Goal: Transaction & Acquisition: Download file/media

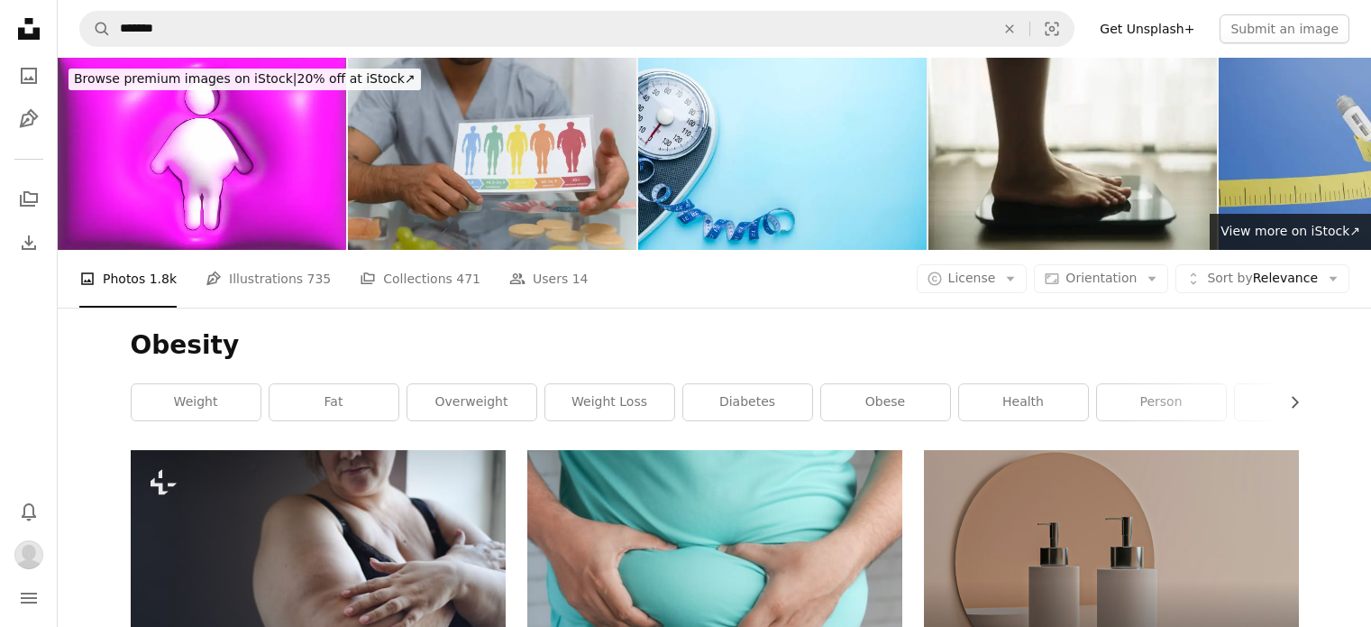
scroll to position [24219, 0]
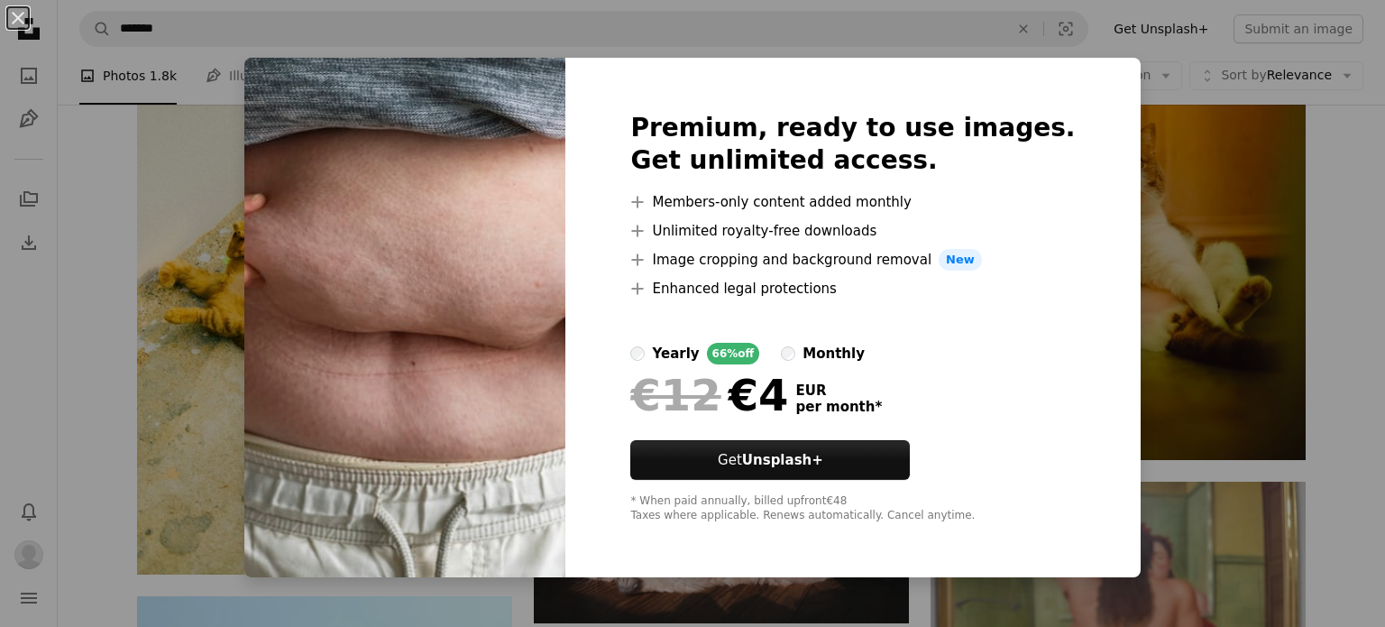
click at [1199, 158] on div "An X shape Premium, ready to use images. Get unlimited access. A plus sign Memb…" at bounding box center [692, 313] width 1385 height 627
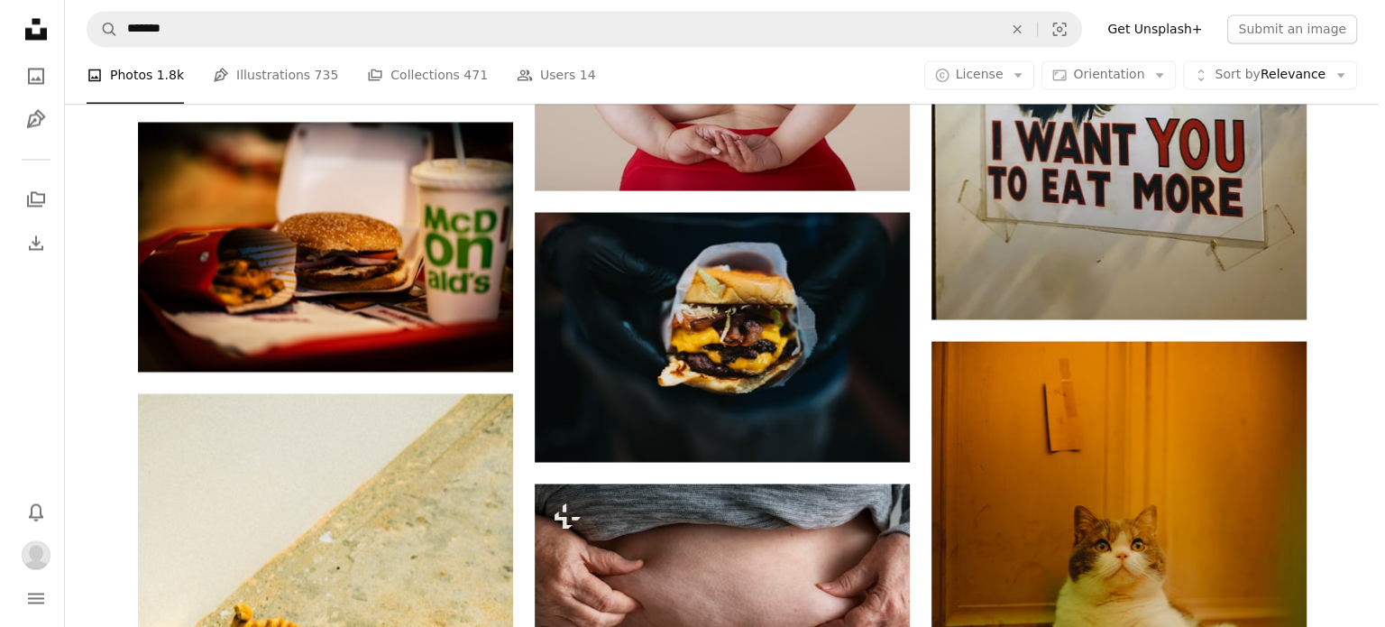
scroll to position [23980, 0]
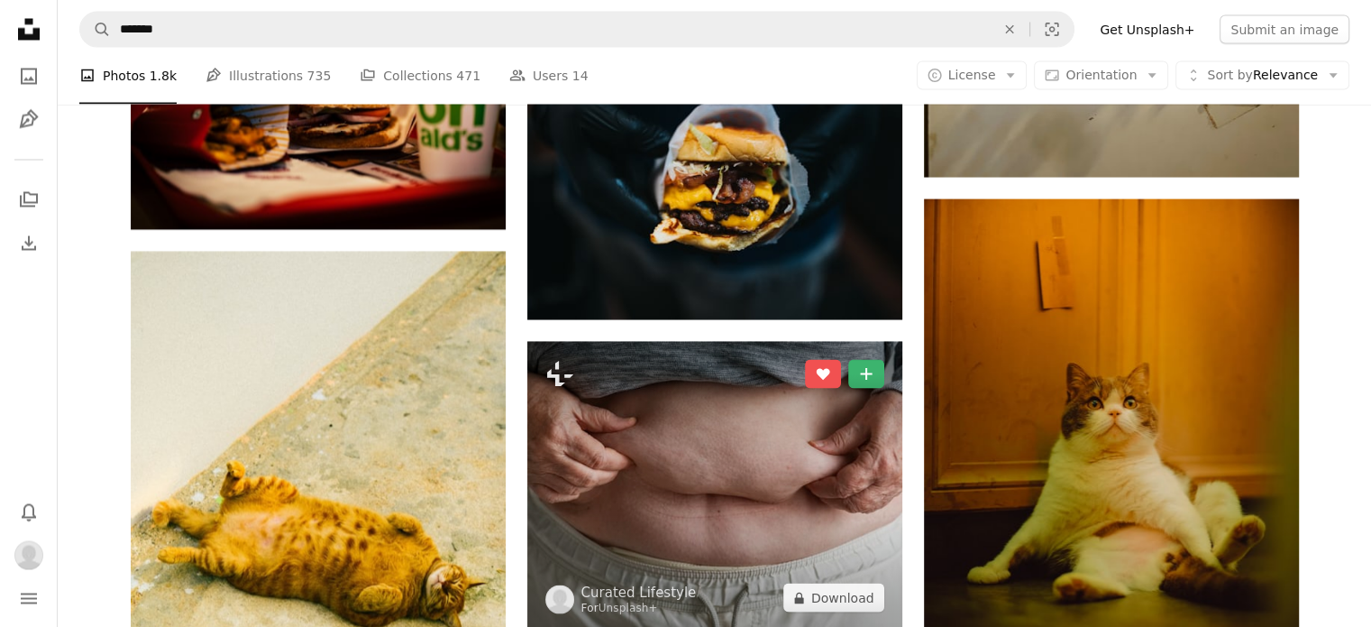
click at [803, 341] on img at bounding box center [714, 485] width 375 height 289
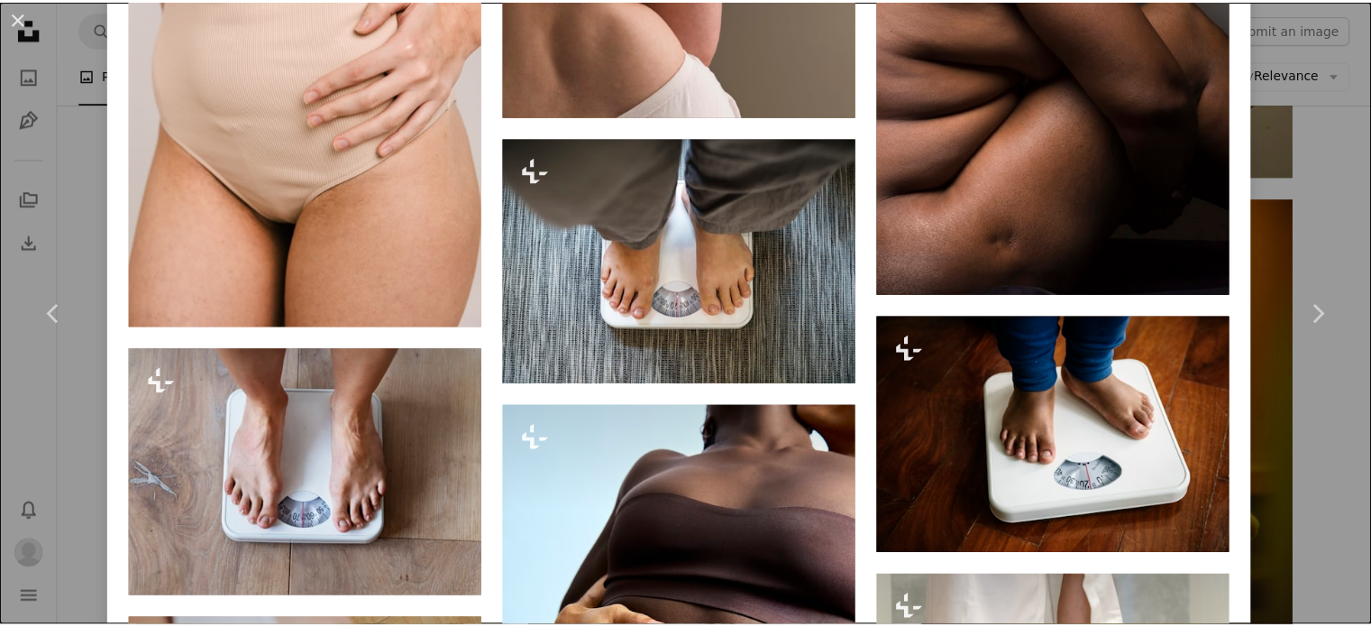
scroll to position [5752, 0]
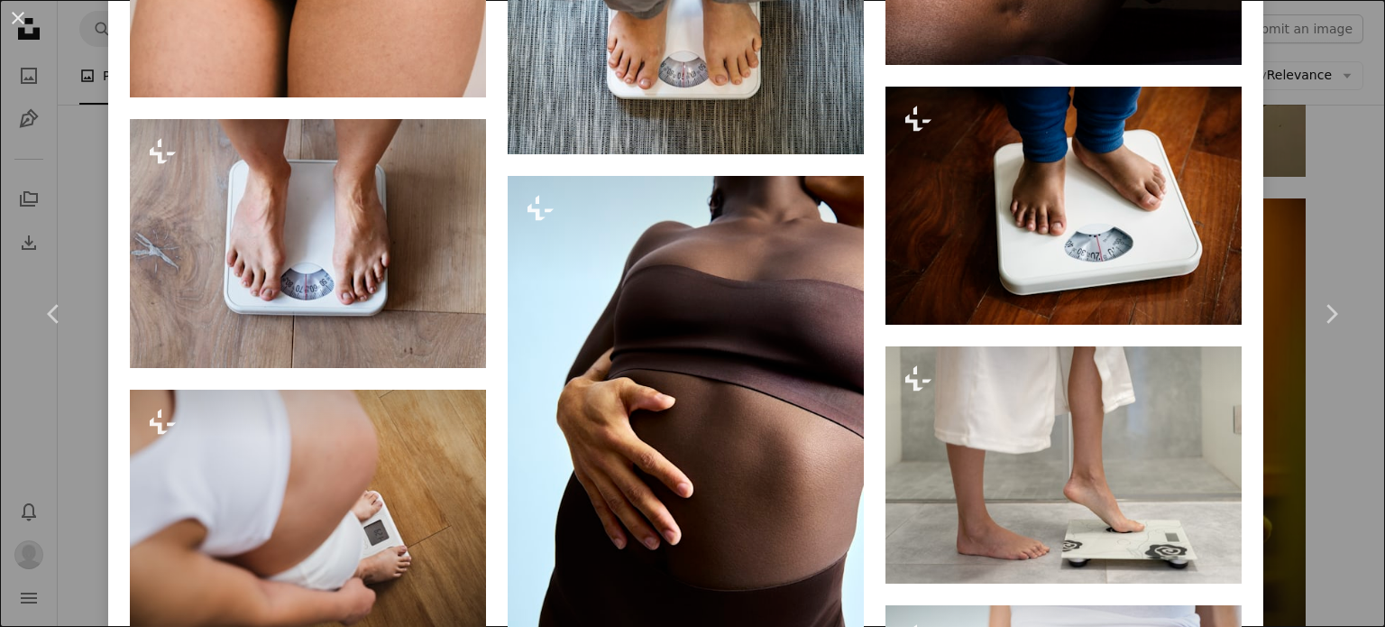
click at [1312, 575] on div "An X shape Chevron left Chevron right Curated Lifestyle For Unsplash+ A heart A…" at bounding box center [692, 313] width 1385 height 627
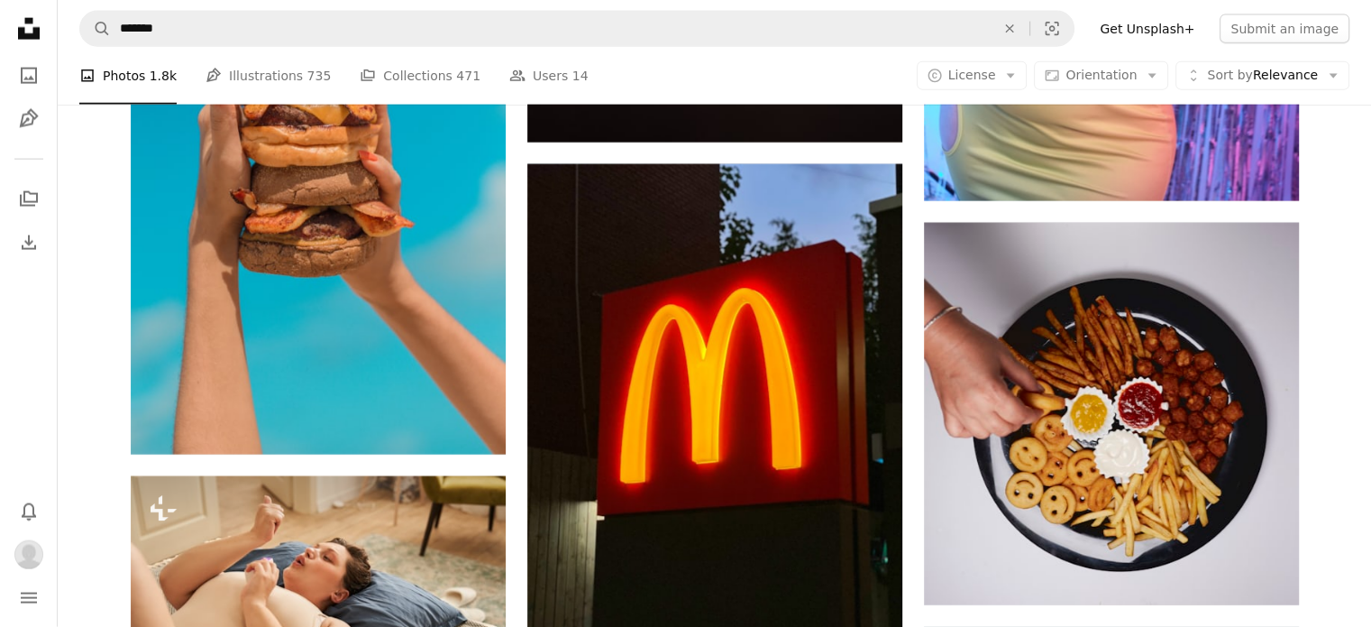
scroll to position [46030, 0]
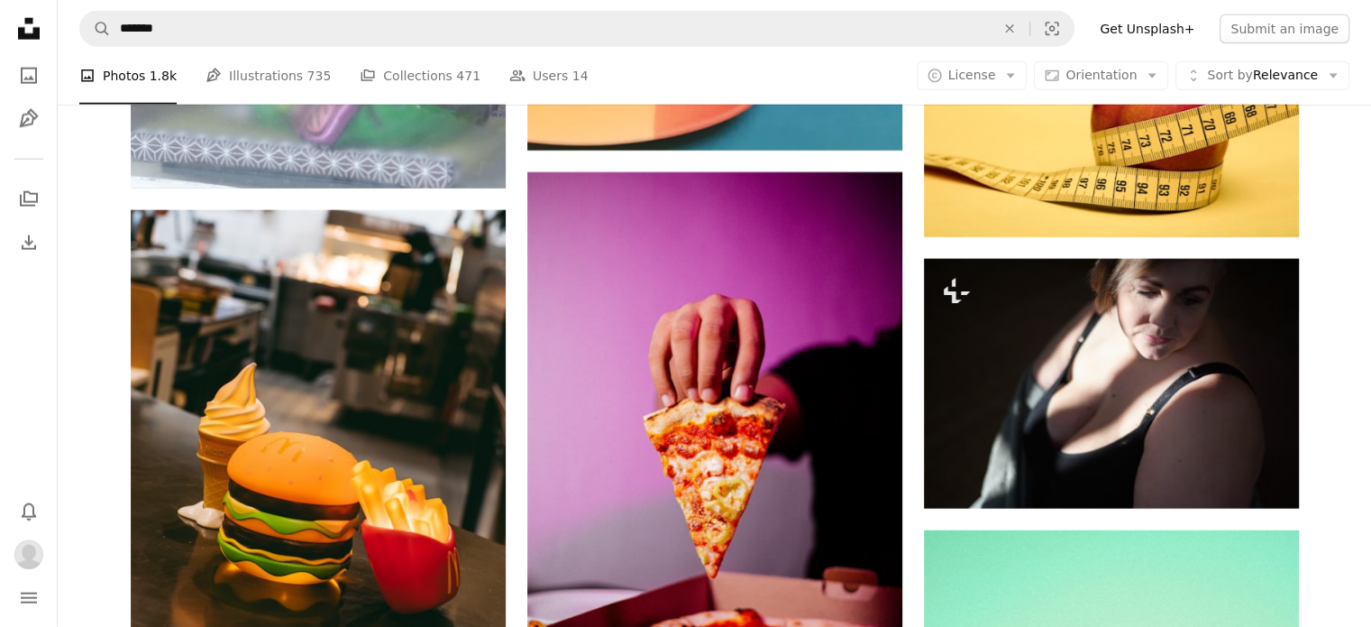
scroll to position [52534, 0]
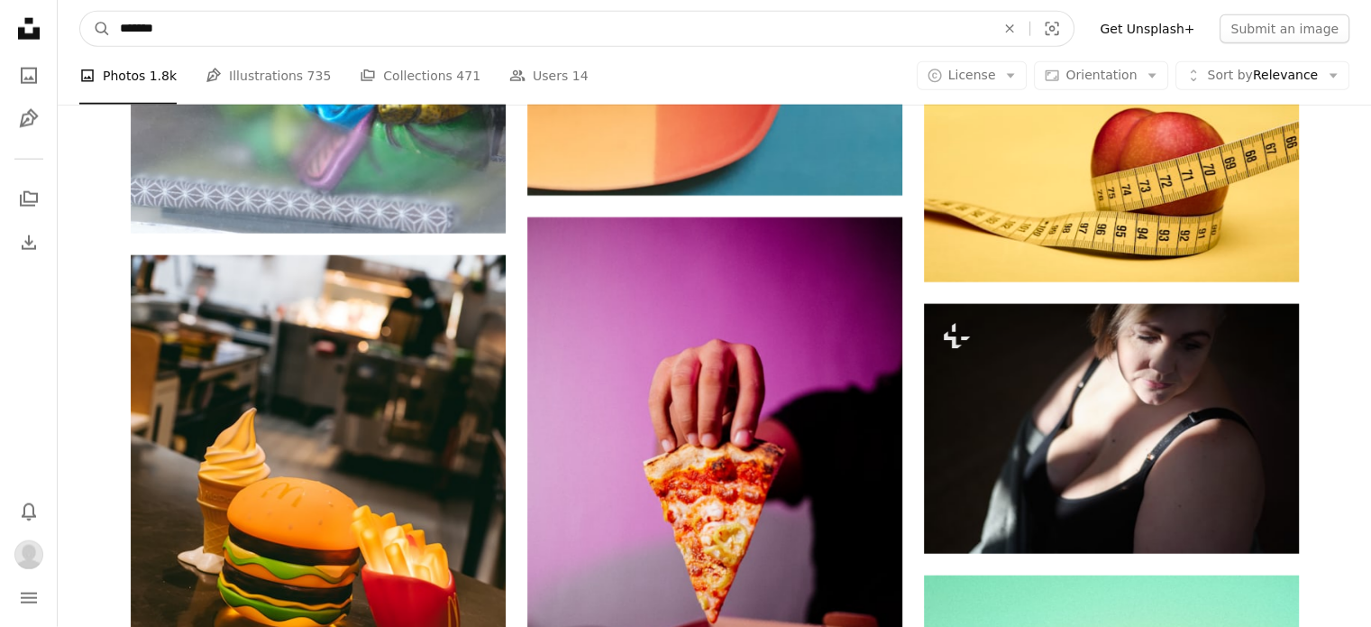
click at [458, 23] on input "*******" at bounding box center [550, 29] width 879 height 34
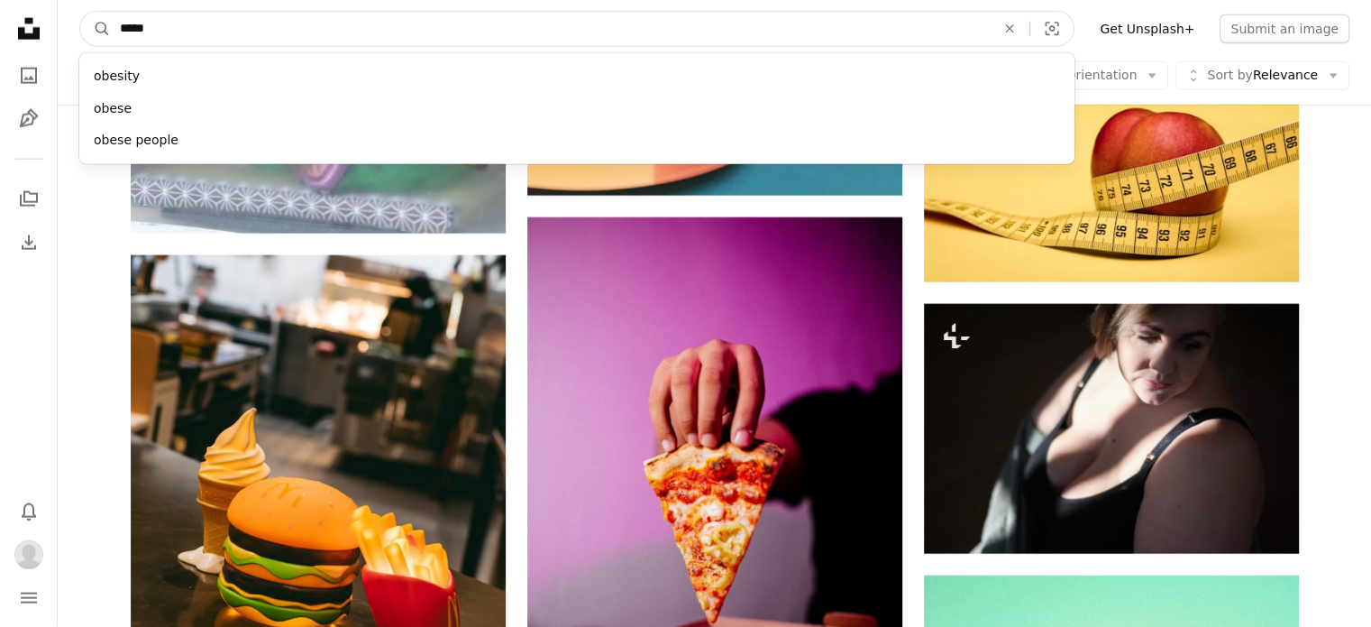
type input "*****"
click at [80, 12] on button "A magnifying glass" at bounding box center [95, 29] width 31 height 34
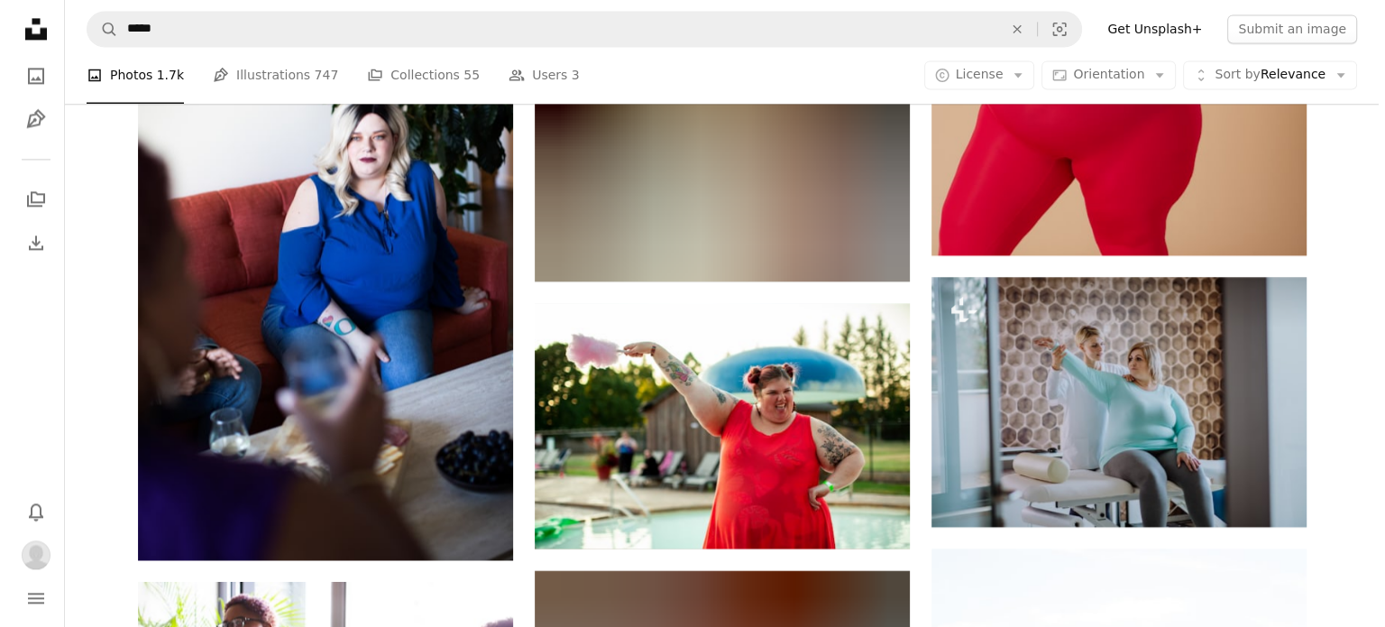
scroll to position [2602, 0]
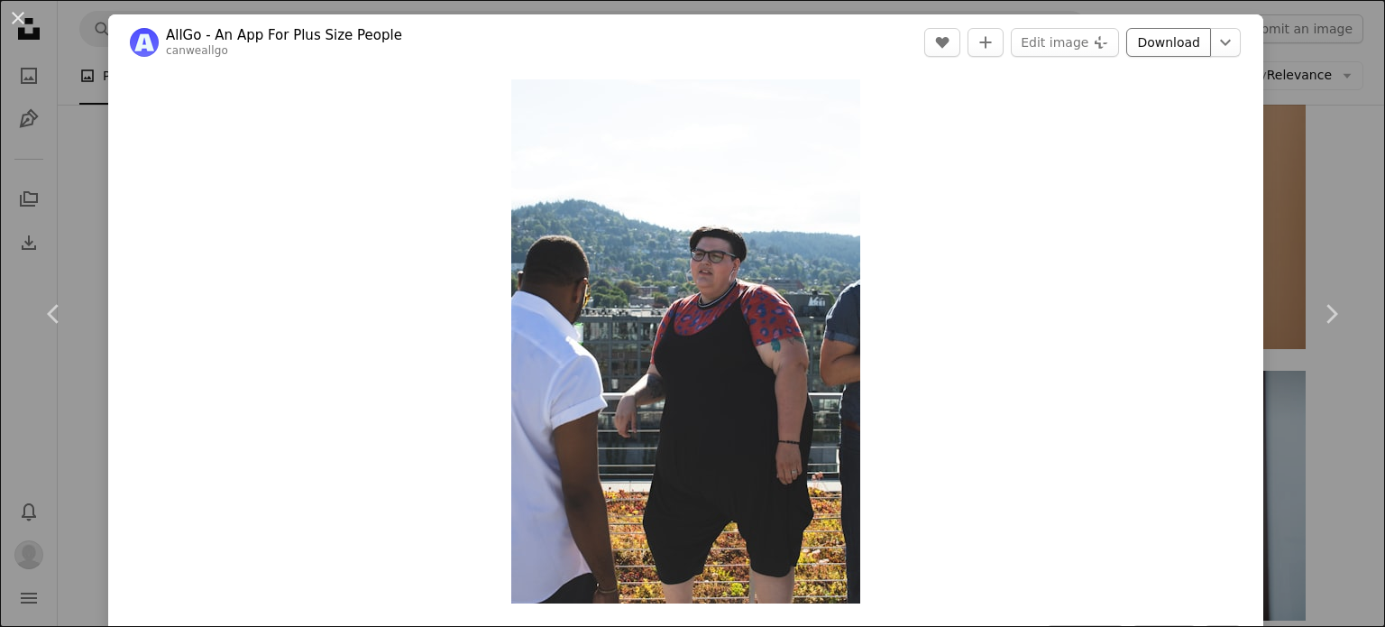
click at [1169, 41] on link "Download" at bounding box center [1168, 42] width 85 height 29
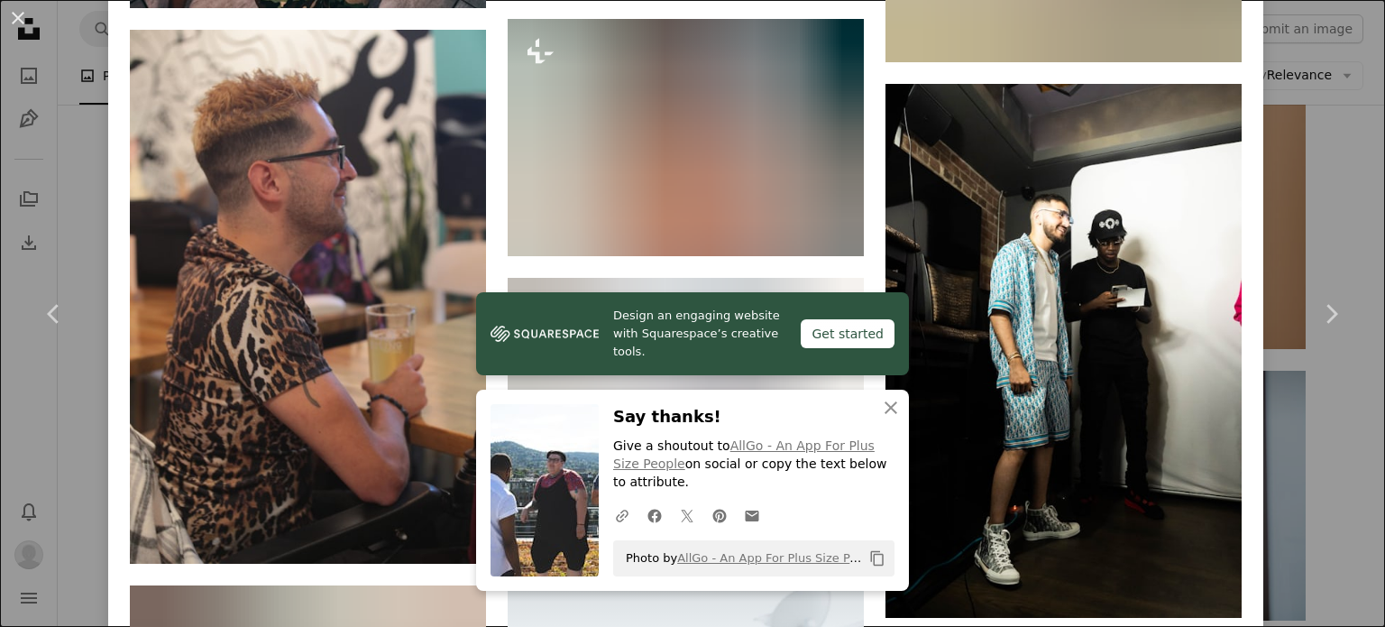
scroll to position [6766, 0]
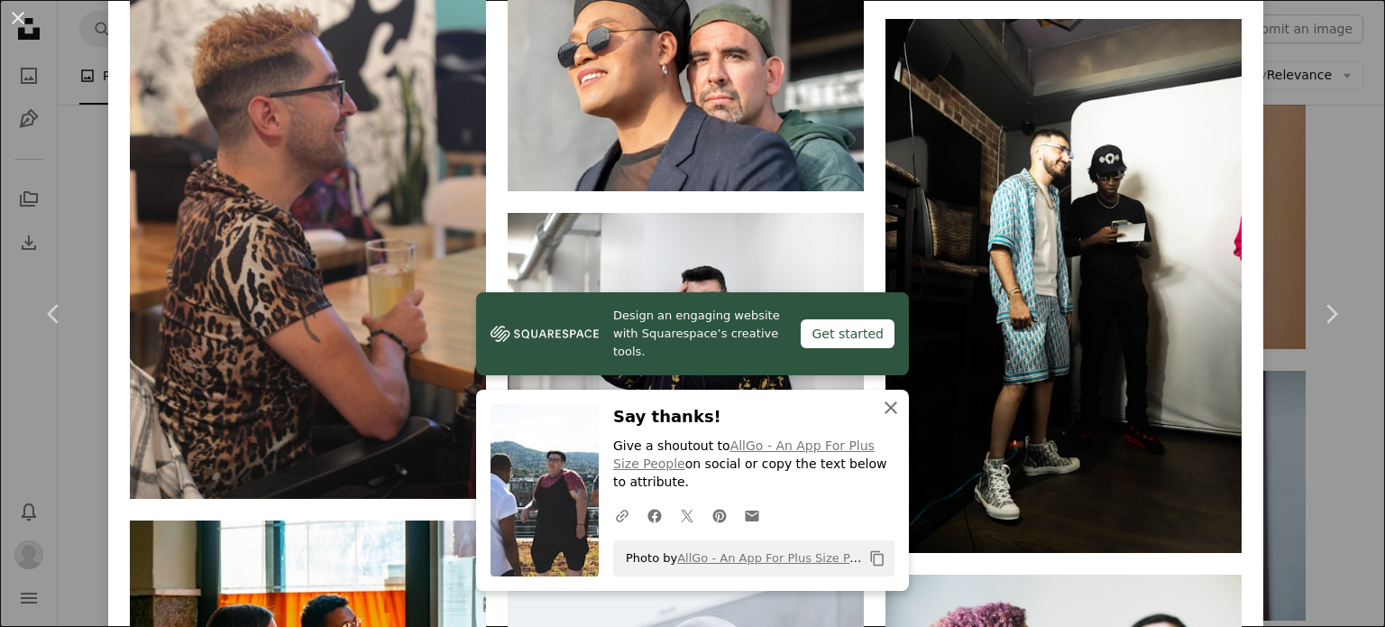
click at [885, 411] on icon "button" at bounding box center [891, 407] width 13 height 13
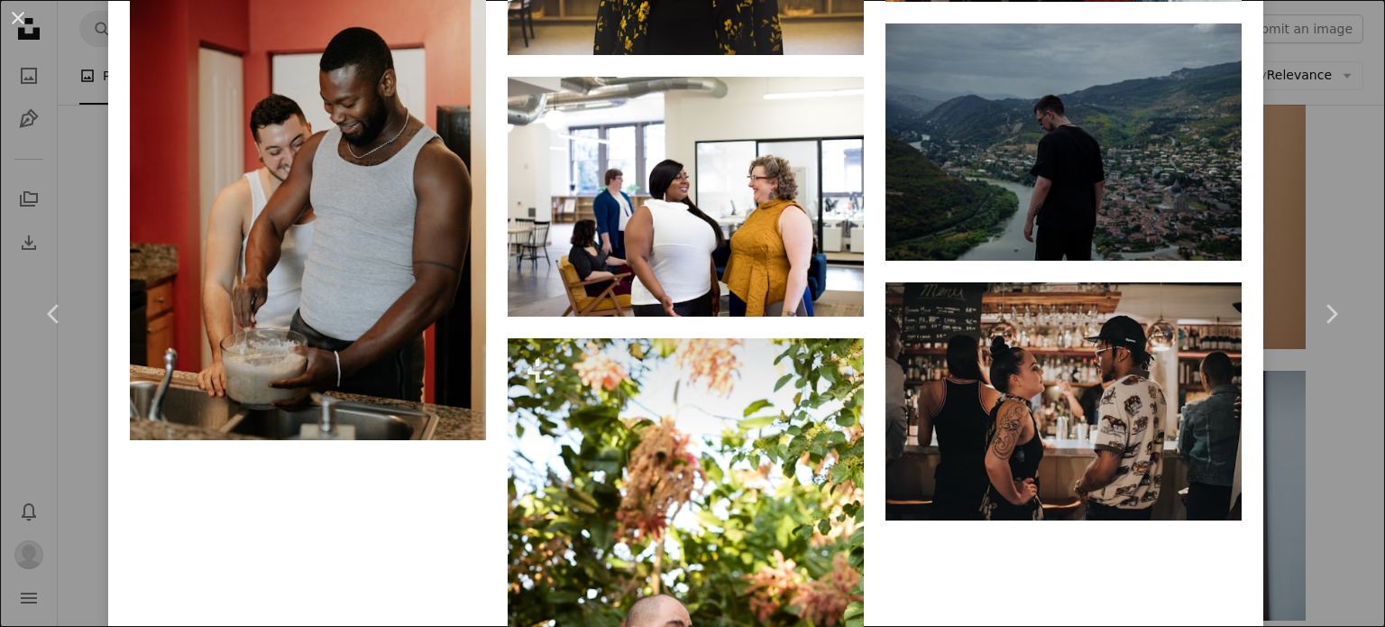
scroll to position [13756, 0]
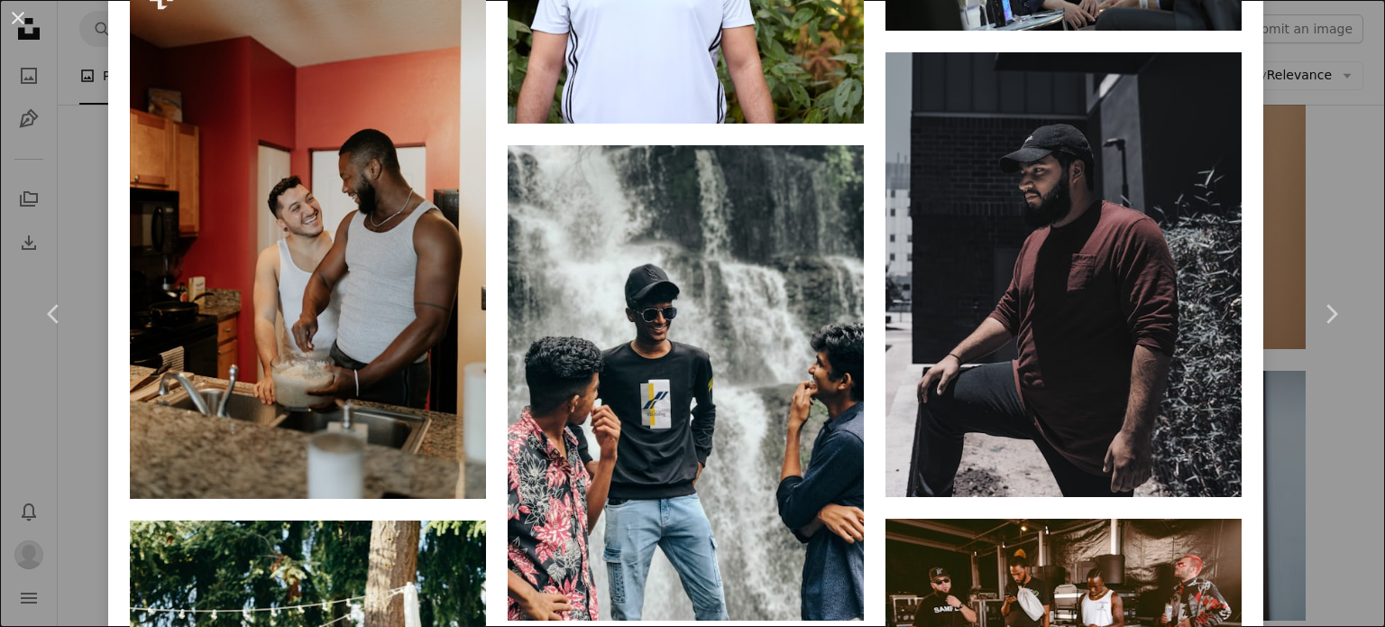
drag, startPoint x: 1374, startPoint y: 530, endPoint x: 1375, endPoint y: 517, distance: 13.6
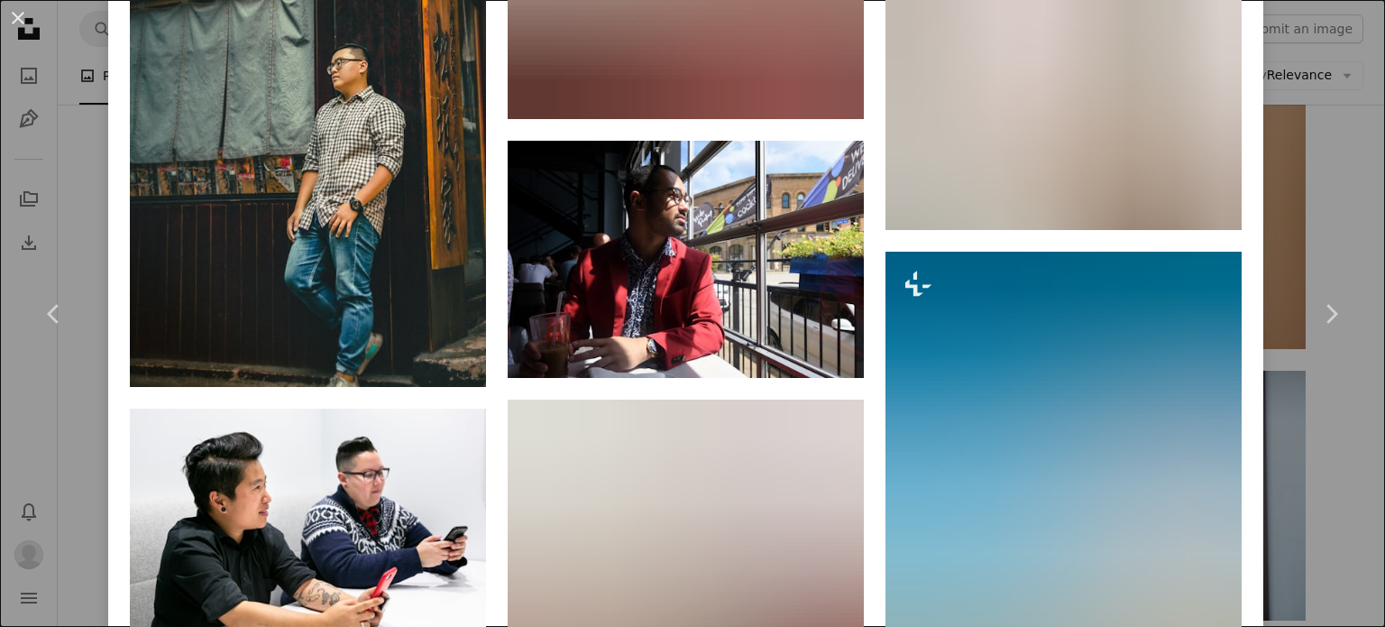
scroll to position [17464, 0]
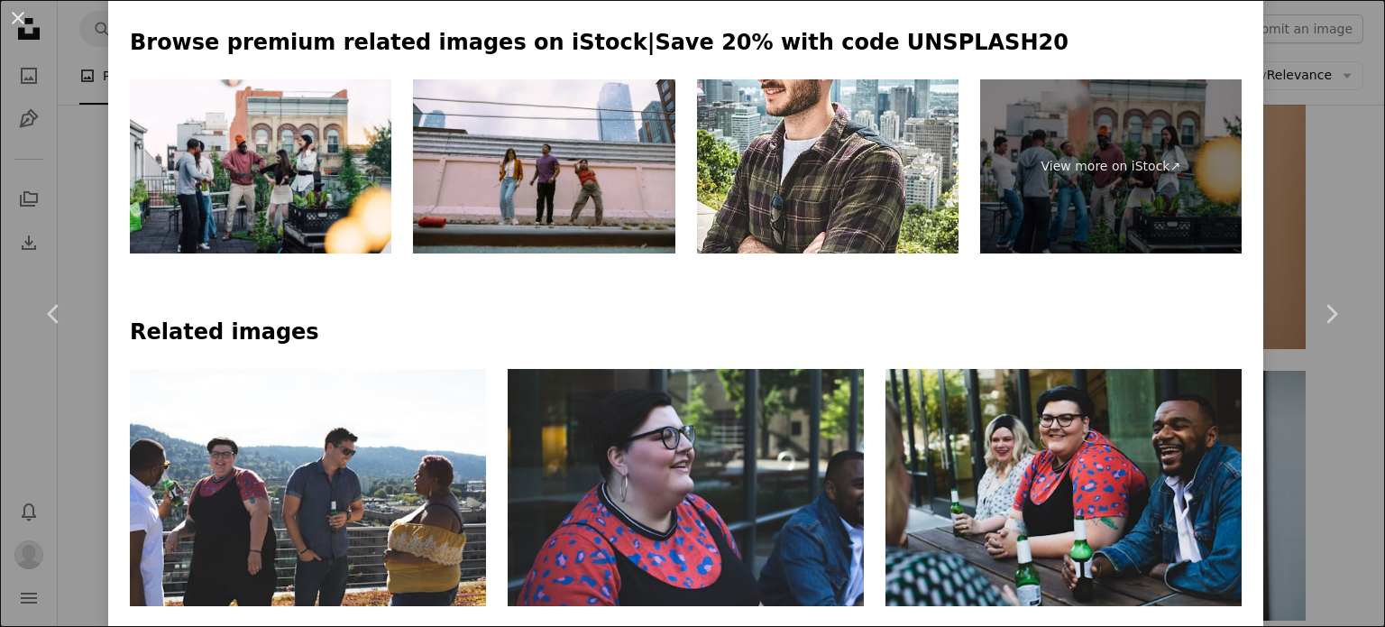
scroll to position [869, 0]
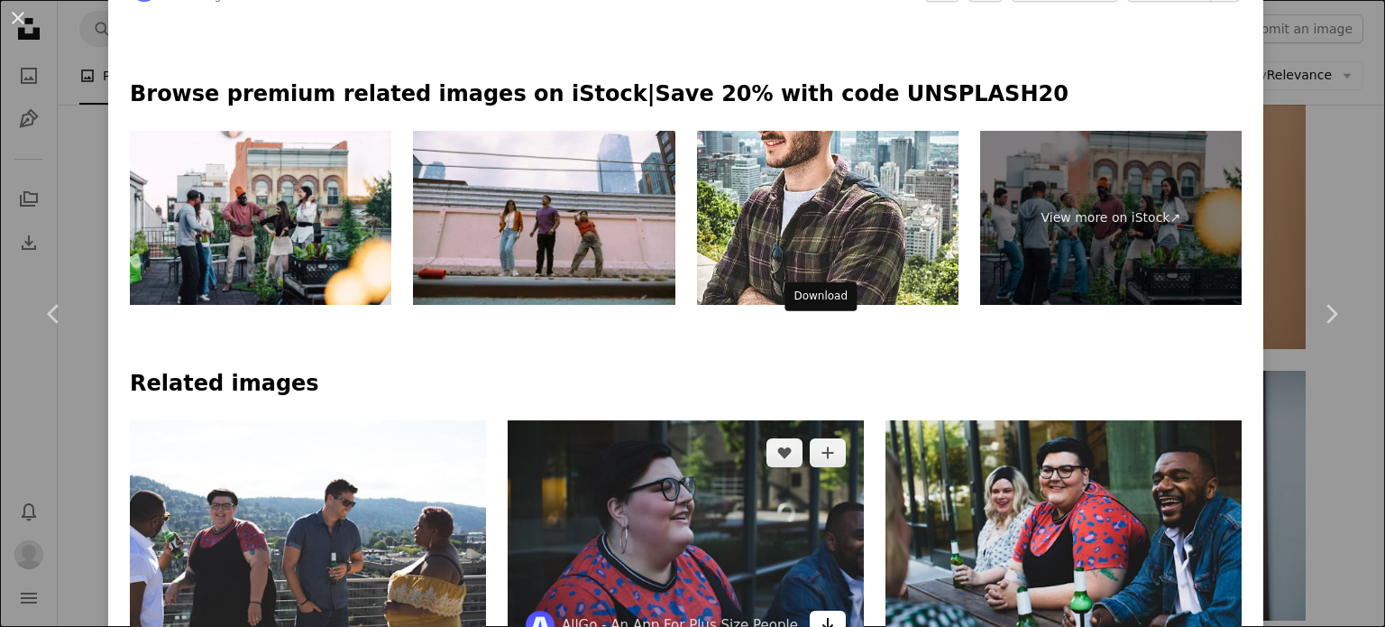
click at [821, 613] on icon "Arrow pointing down" at bounding box center [828, 624] width 14 height 22
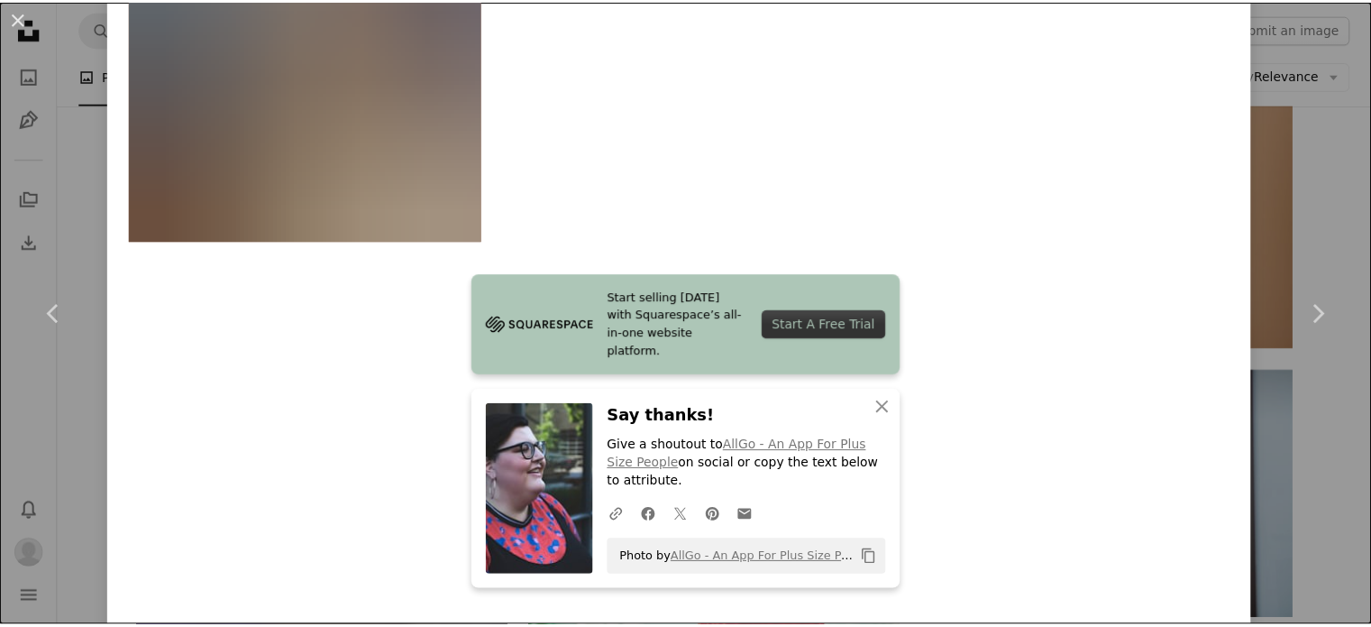
scroll to position [21219, 0]
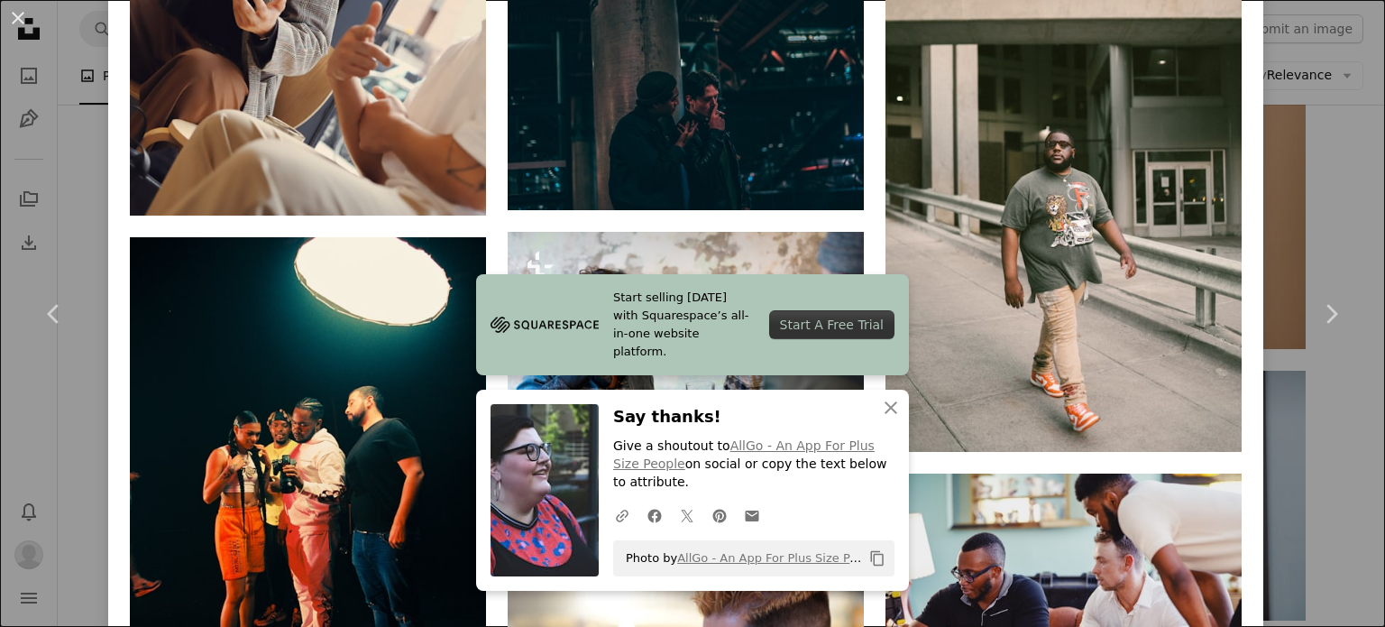
click at [1337, 600] on div "An X shape Chevron left Chevron right AllGo - An App For Plus Size People canwe…" at bounding box center [692, 313] width 1385 height 627
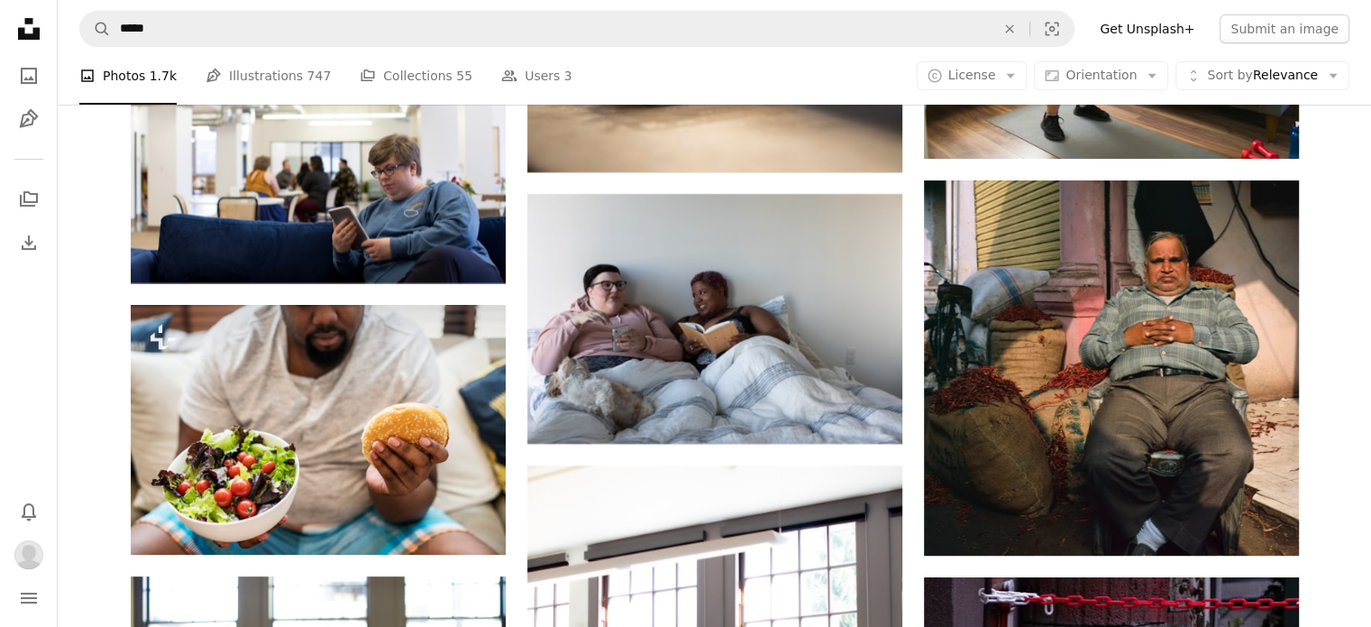
scroll to position [7900, 0]
